Goal: Task Accomplishment & Management: Use online tool/utility

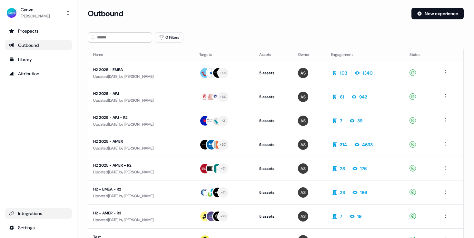
click at [36, 213] on div "Integrations" at bounding box center [38, 213] width 59 height 6
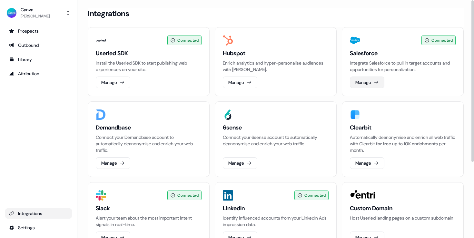
click at [376, 83] on icon at bounding box center [376, 82] width 5 height 5
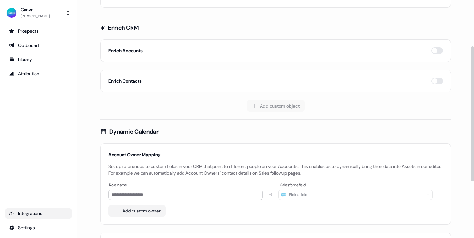
scroll to position [73, 0]
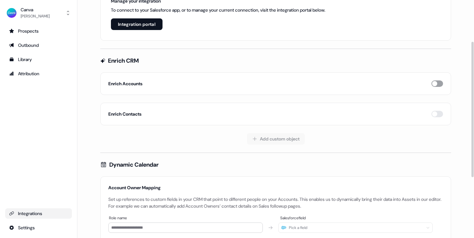
click at [437, 81] on button "button" at bounding box center [437, 83] width 12 height 6
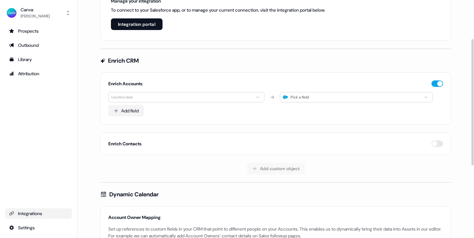
click at [230, 97] on html "For the best experience switch devices to a bigger screen. Go to [DOMAIN_NAME] …" at bounding box center [237, 119] width 474 height 238
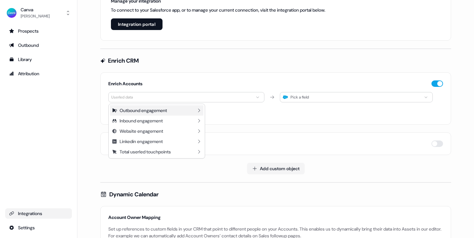
click at [199, 109] on icon at bounding box center [198, 110] width 5 height 5
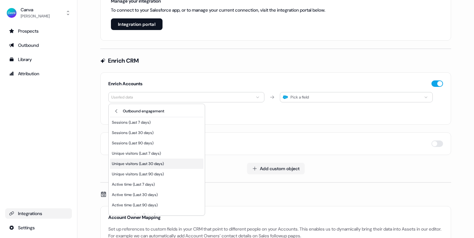
scroll to position [27, 0]
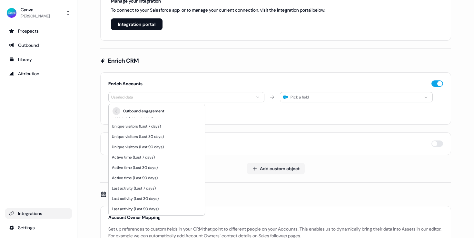
click at [115, 110] on icon "Back" at bounding box center [117, 110] width 8 height 5
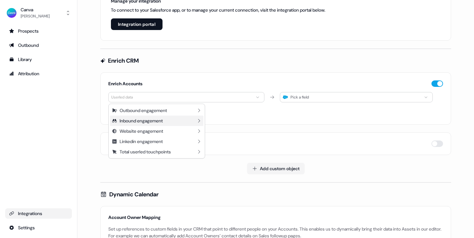
click at [198, 121] on icon at bounding box center [198, 120] width 5 height 5
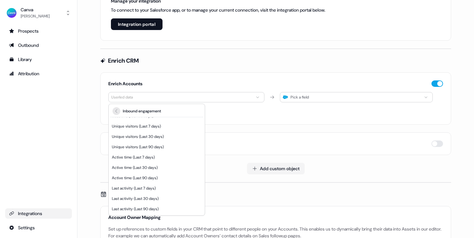
click at [113, 112] on icon "Back" at bounding box center [117, 110] width 8 height 5
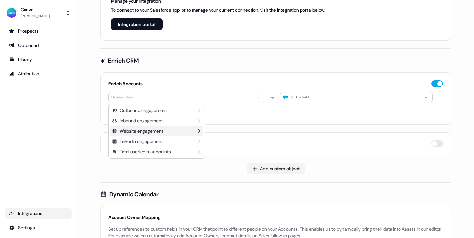
click at [195, 132] on div "Website engagement" at bounding box center [157, 131] width 94 height 10
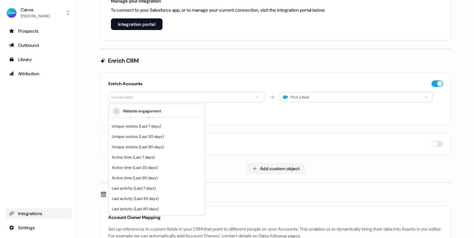
click at [115, 111] on icon "Back" at bounding box center [117, 110] width 8 height 5
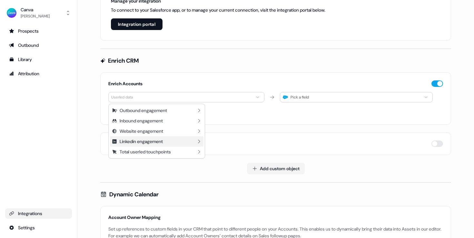
click at [198, 141] on icon at bounding box center [198, 141] width 5 height 5
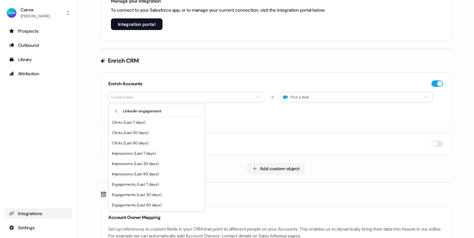
click at [112, 113] on div "Linkedin engagement" at bounding box center [157, 111] width 94 height 12
click at [114, 111] on icon "Back" at bounding box center [117, 110] width 8 height 5
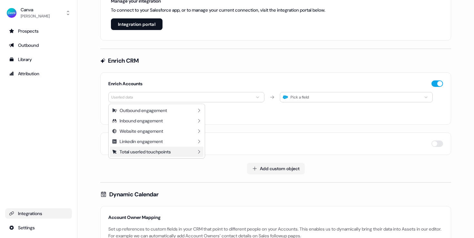
click at [199, 151] on icon at bounding box center [198, 151] width 5 height 5
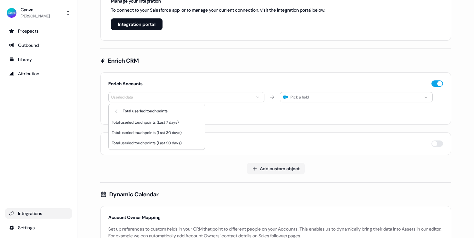
click at [233, 120] on html "For the best experience switch devices to a bigger screen. Go to [DOMAIN_NAME] …" at bounding box center [237, 119] width 474 height 238
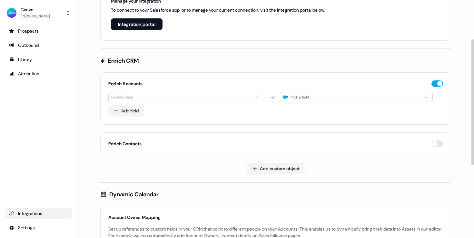
click at [328, 97] on div "Pick a field" at bounding box center [356, 97] width 153 height 10
type input "*"
type input "*******"
click at [302, 106] on div "Add field" at bounding box center [275, 111] width 335 height 12
click at [309, 98] on div "Pick a field" at bounding box center [299, 97] width 18 height 6
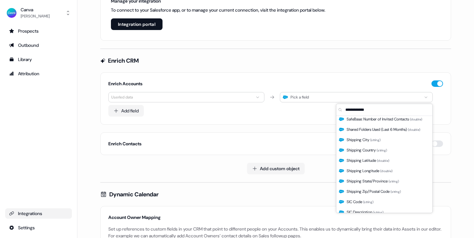
scroll to position [574, 0]
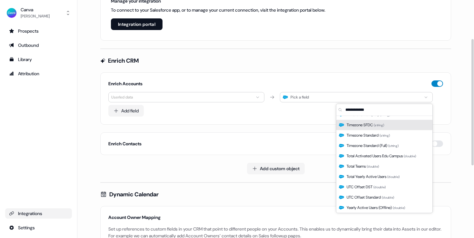
click at [434, 83] on button "button" at bounding box center [437, 83] width 12 height 6
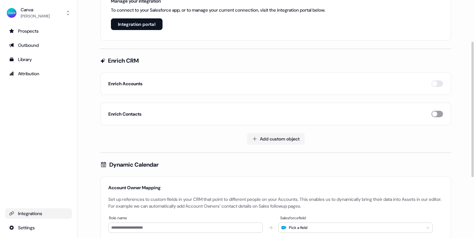
click at [439, 112] on button "button" at bounding box center [437, 114] width 12 height 6
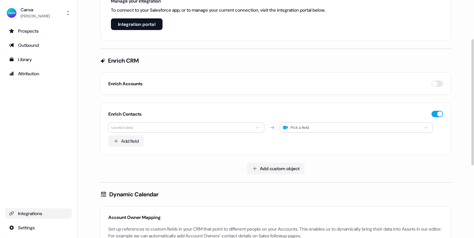
click at [286, 126] on icon "button" at bounding box center [285, 127] width 5 height 4
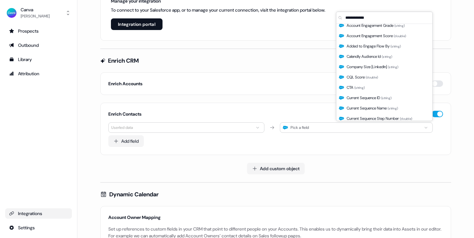
scroll to position [0, 0]
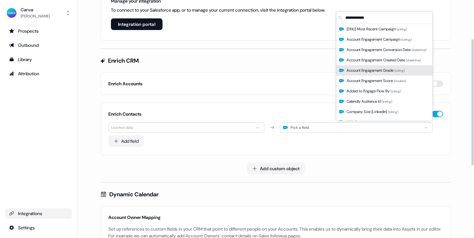
click at [299, 64] on div "Enrich CRM Enrich Accounts Enrich Contacts Userled data Pick a field Add field …" at bounding box center [275, 115] width 351 height 117
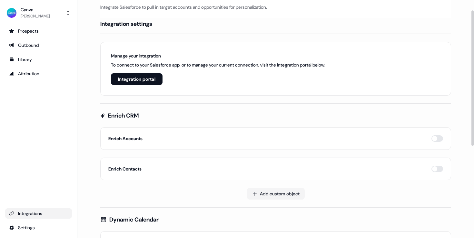
scroll to position [18, 0]
click at [437, 137] on button "button" at bounding box center [437, 138] width 12 height 6
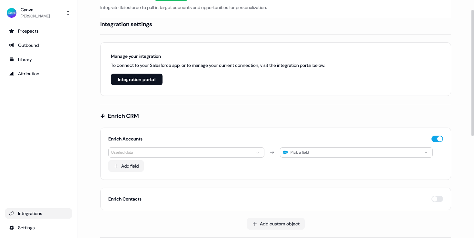
click at [224, 149] on html "For the best experience switch devices to a bigger screen. Go to [DOMAIN_NAME] …" at bounding box center [237, 119] width 474 height 238
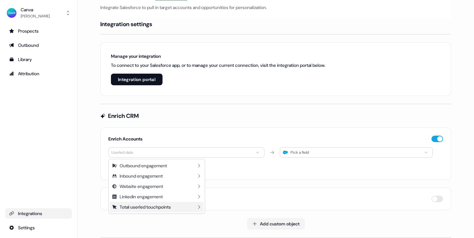
click at [168, 208] on div "Total userled touchpoints" at bounding box center [145, 206] width 51 height 6
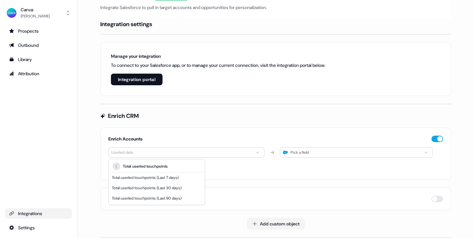
click at [114, 164] on icon "Back" at bounding box center [117, 165] width 8 height 5
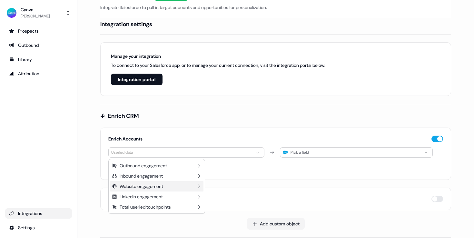
click at [187, 184] on div "Website engagement" at bounding box center [157, 186] width 94 height 10
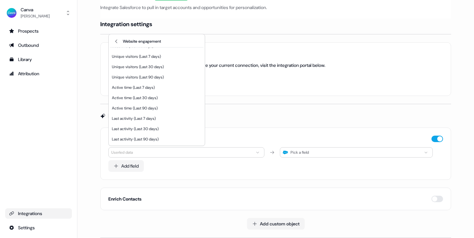
scroll to position [0, 0]
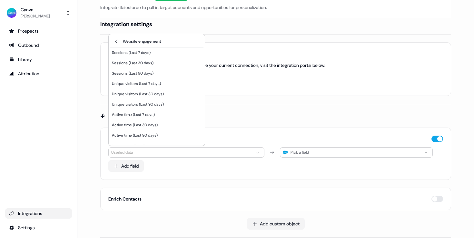
click at [252, 106] on html "For the best experience switch devices to a bigger screen. Go to [DOMAIN_NAME] …" at bounding box center [237, 119] width 474 height 238
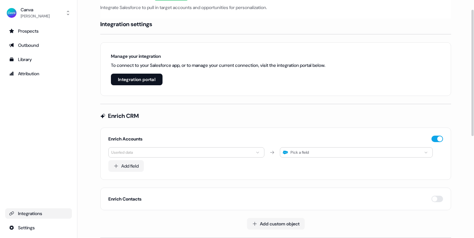
click at [317, 152] on div "Pick a field" at bounding box center [356, 152] width 153 height 10
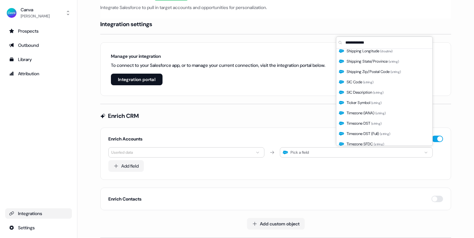
scroll to position [574, 0]
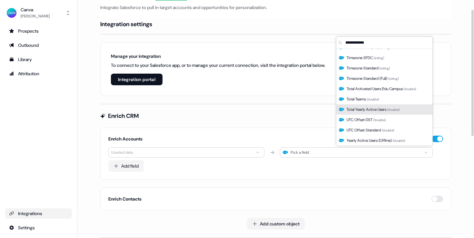
click at [290, 116] on div "Enrich CRM" at bounding box center [275, 116] width 351 height 8
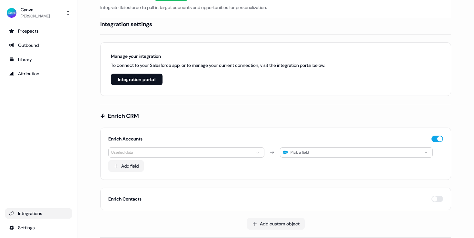
click at [31, 213] on div "Integrations" at bounding box center [38, 213] width 59 height 6
click at [25, 229] on html "For the best experience switch devices to a bigger screen. Go to [DOMAIN_NAME] …" at bounding box center [237, 119] width 474 height 238
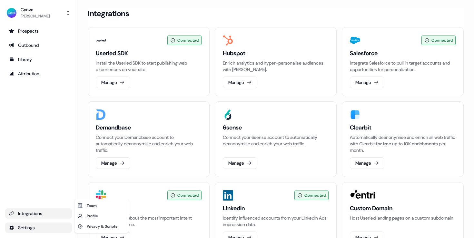
click at [383, 30] on html "For the best experience switch devices to a bigger screen. Go to [DOMAIN_NAME] …" at bounding box center [237, 119] width 474 height 238
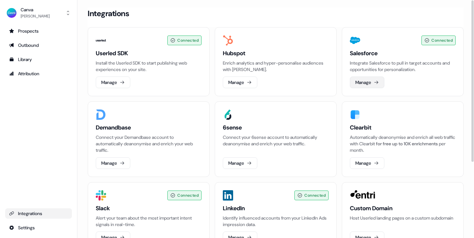
click at [363, 85] on button "Manage" at bounding box center [367, 82] width 34 height 12
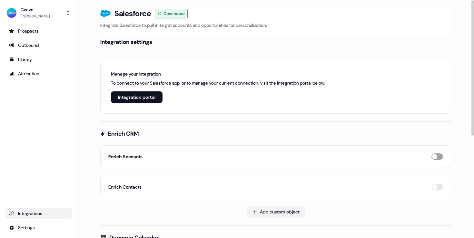
click at [436, 155] on button "button" at bounding box center [437, 156] width 12 height 6
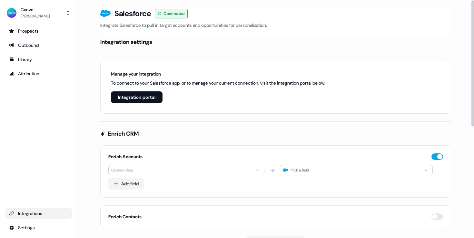
click at [377, 168] on div "Pick a field" at bounding box center [356, 170] width 153 height 10
type input "*"
type input "******"
click at [361, 134] on div "Enrich CRM" at bounding box center [275, 134] width 351 height 8
click at [341, 168] on div "Pick a field" at bounding box center [356, 170] width 153 height 10
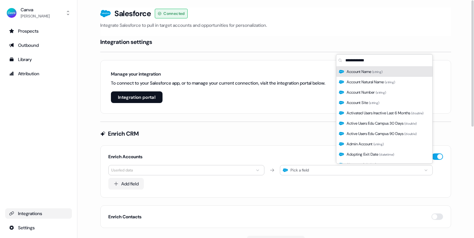
click at [301, 150] on div "Enrich Accounts Userled data Pick a field Add field" at bounding box center [275, 171] width 351 height 52
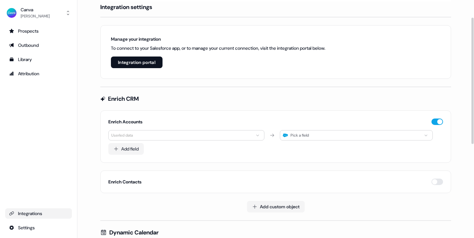
scroll to position [48, 0]
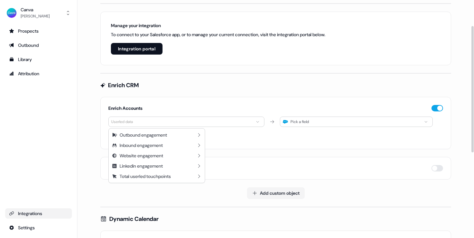
click at [232, 124] on html "For the best experience switch devices to a bigger screen. Go to [DOMAIN_NAME] …" at bounding box center [237, 119] width 474 height 238
click at [172, 135] on div "Outbound engagement" at bounding box center [157, 135] width 94 height 10
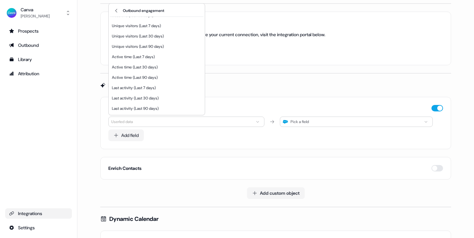
scroll to position [0, 0]
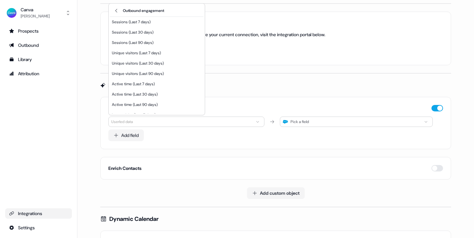
click at [174, 121] on html "For the best experience switch devices to a bigger screen. Go to [DOMAIN_NAME] …" at bounding box center [237, 119] width 474 height 238
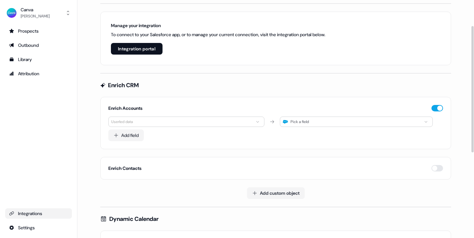
click at [174, 121] on html "For the best experience switch devices to a bigger screen. Go to [DOMAIN_NAME] …" at bounding box center [237, 119] width 474 height 238
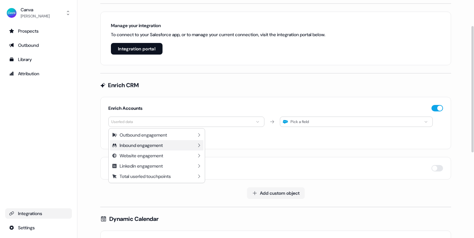
click at [158, 146] on div "Inbound engagement" at bounding box center [141, 145] width 43 height 6
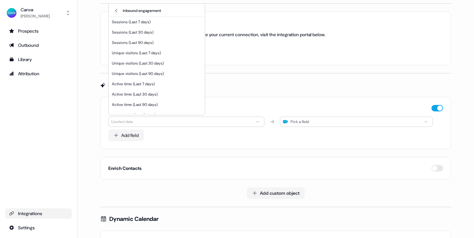
click at [153, 117] on html "For the best experience switch devices to a bigger screen. Go to [DOMAIN_NAME] …" at bounding box center [237, 119] width 474 height 238
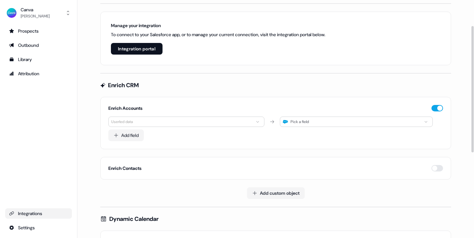
click at [151, 122] on html "For the best experience switch devices to a bigger screen. Go to [DOMAIN_NAME] …" at bounding box center [237, 119] width 474 height 238
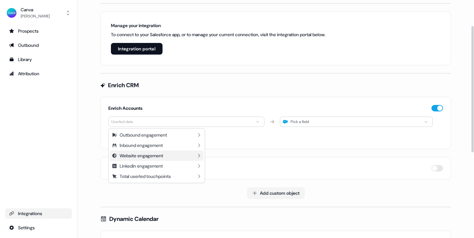
click at [138, 153] on div "Website engagement" at bounding box center [142, 155] width 44 height 6
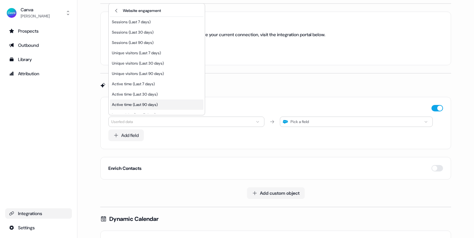
scroll to position [27, 0]
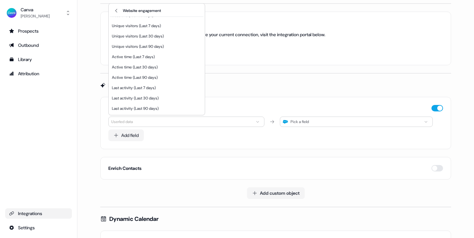
click at [229, 93] on html "For the best experience switch devices to a bigger screen. Go to [DOMAIN_NAME] …" at bounding box center [237, 119] width 474 height 238
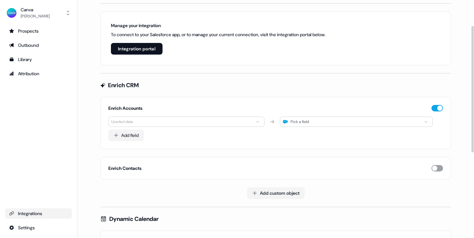
click at [435, 167] on button "button" at bounding box center [437, 168] width 12 height 6
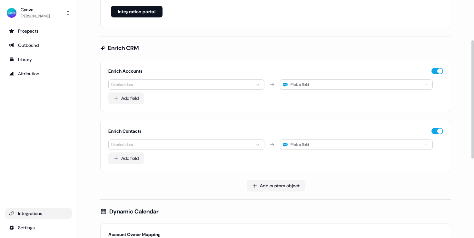
scroll to position [89, 0]
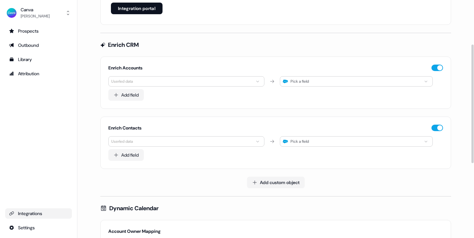
click at [362, 140] on div "Pick a field" at bounding box center [356, 141] width 153 height 10
type input "*******"
click at [440, 65] on button "button" at bounding box center [437, 67] width 12 height 6
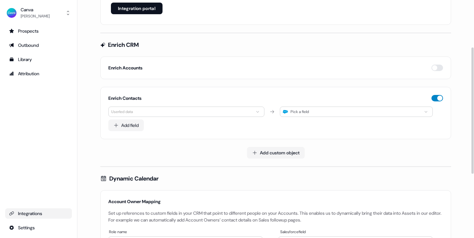
click at [436, 98] on button "button" at bounding box center [437, 98] width 12 height 6
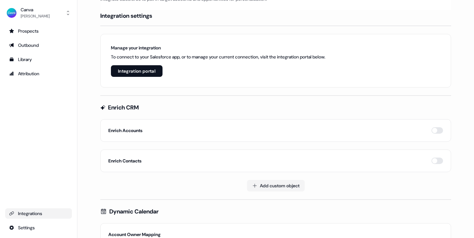
scroll to position [27, 0]
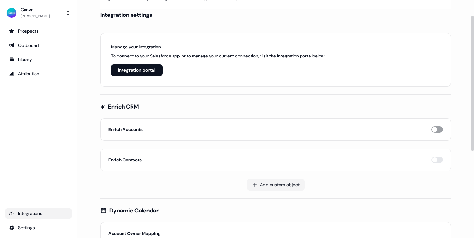
click at [441, 130] on button "button" at bounding box center [437, 129] width 12 height 6
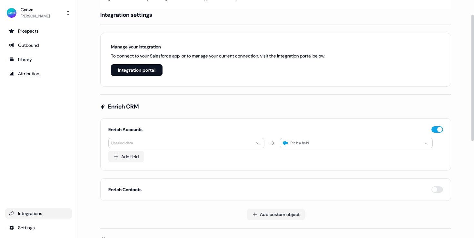
click at [411, 145] on div "Pick a field" at bounding box center [356, 143] width 153 height 10
type input "*******"
